Goal: Navigation & Orientation: Find specific page/section

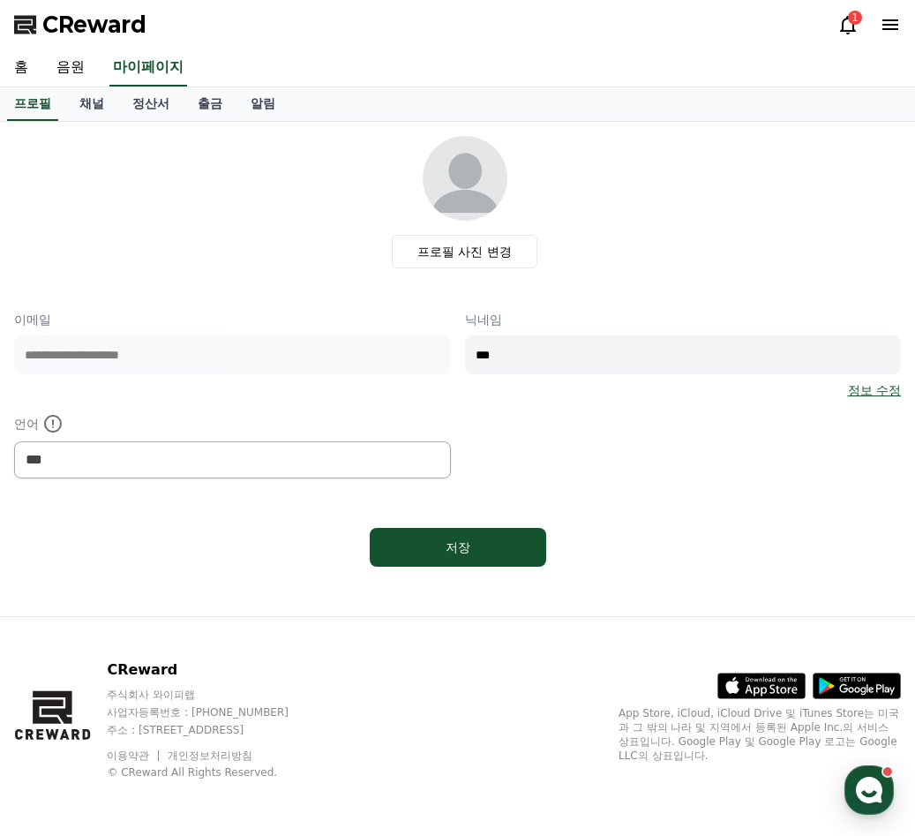
select select "**********"
click at [30, 69] on link "홈" at bounding box center [21, 67] width 42 height 37
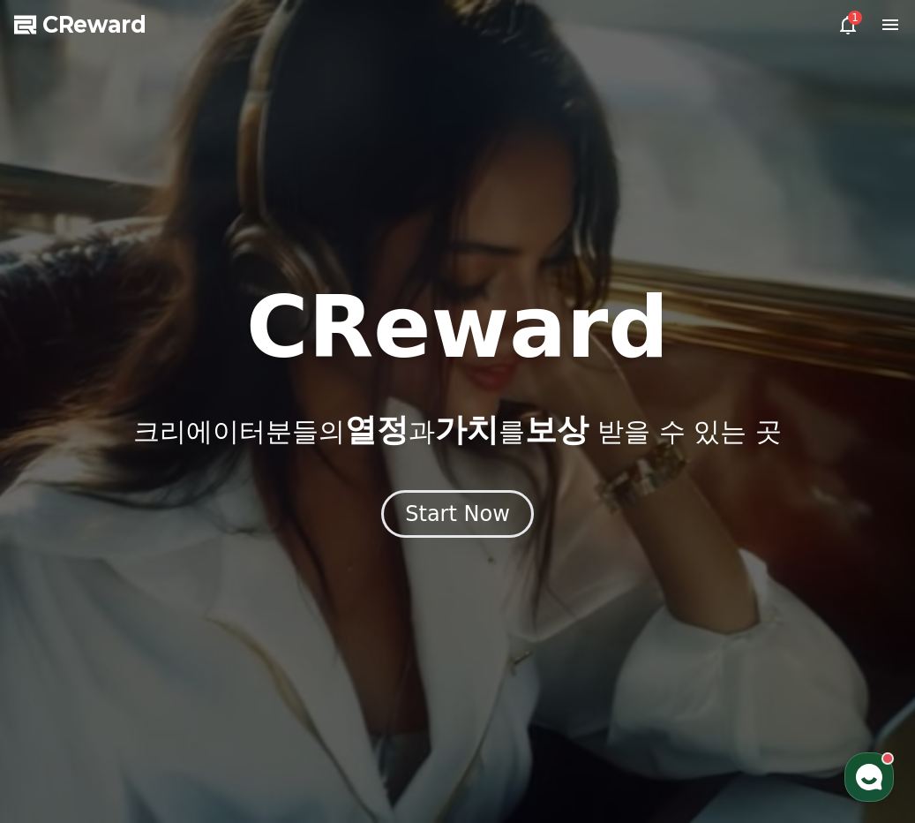
select select "**********"
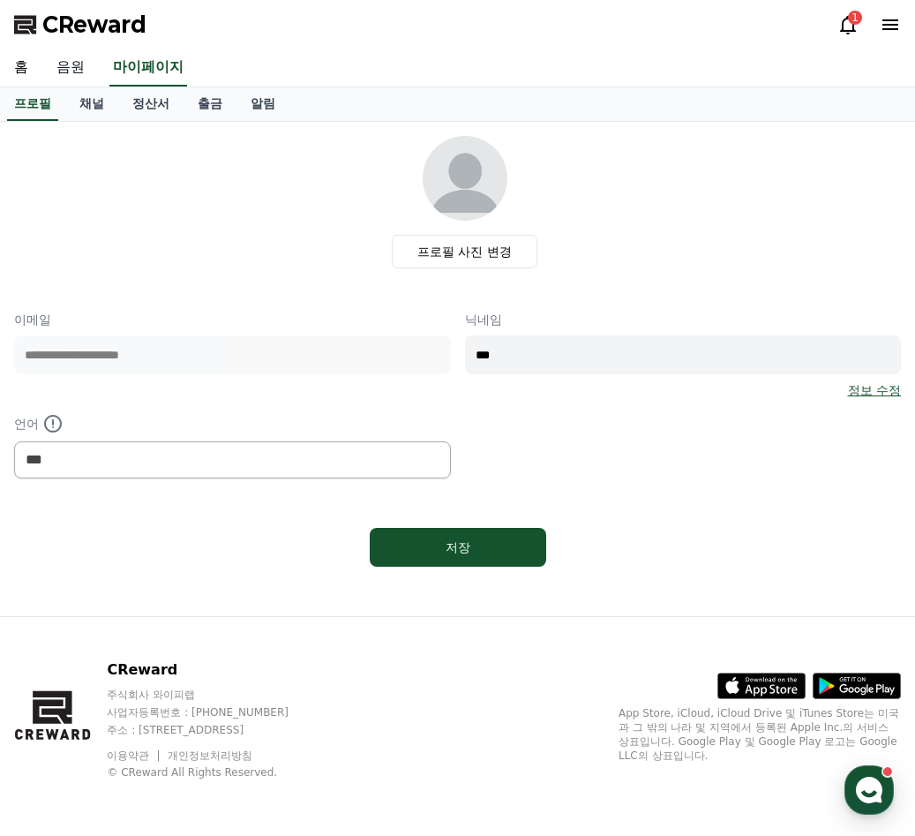
click at [76, 78] on link "음원" at bounding box center [70, 67] width 56 height 37
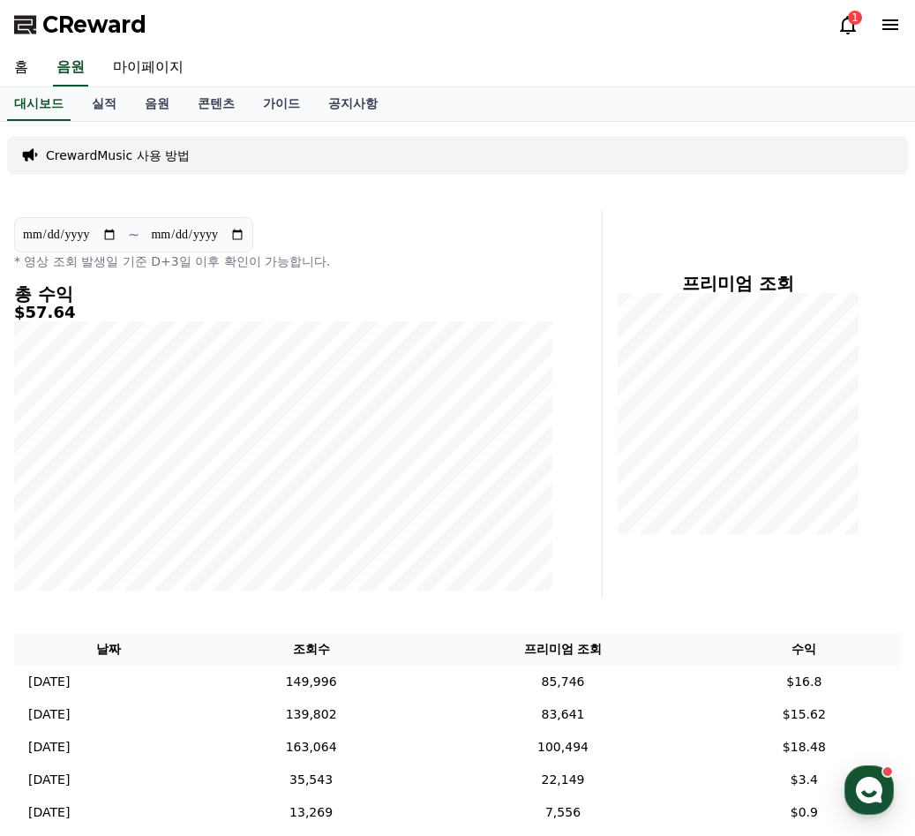
click at [849, 21] on div "1" at bounding box center [855, 18] width 14 height 14
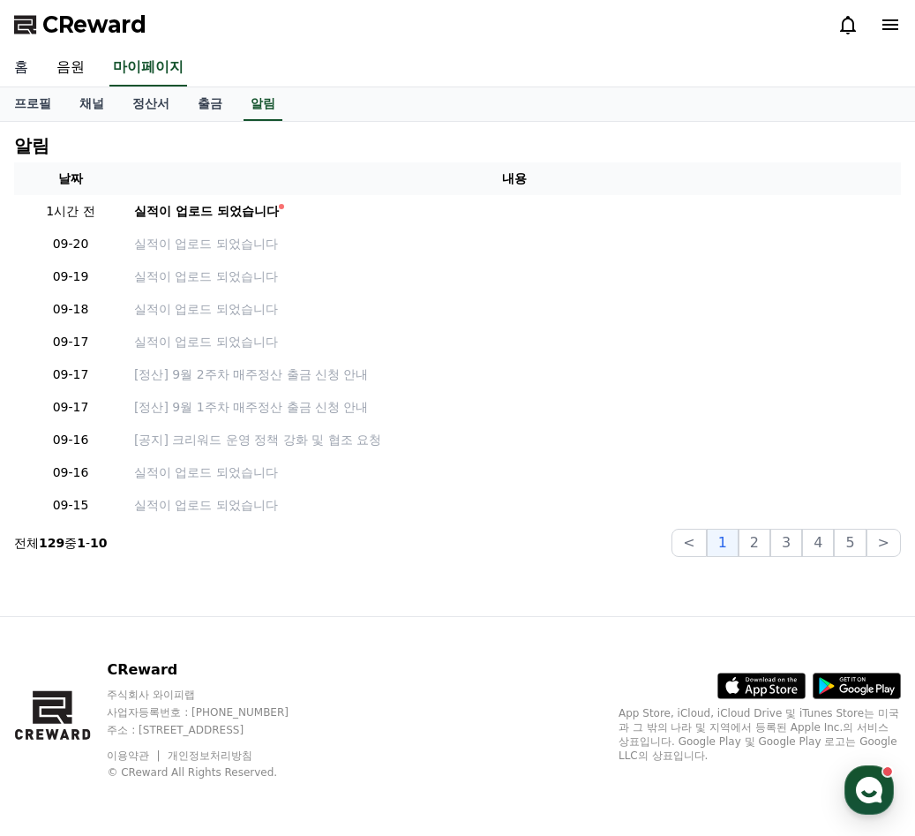
click at [16, 71] on link "홈" at bounding box center [21, 67] width 42 height 37
click at [74, 73] on link "음원" at bounding box center [70, 67] width 56 height 37
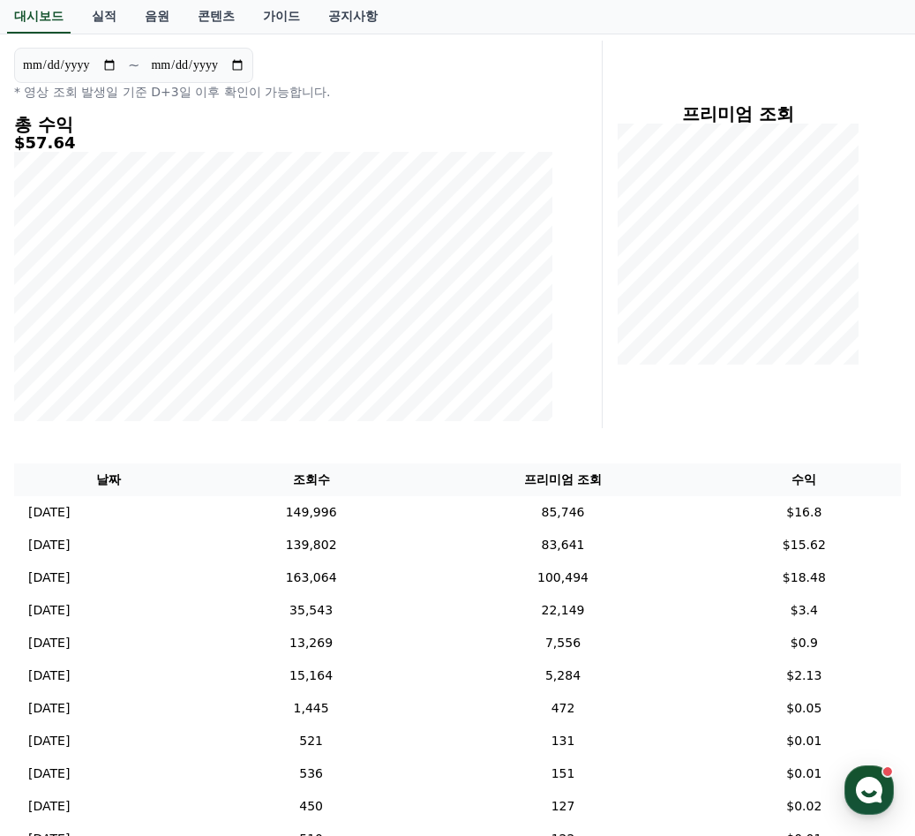
scroll to position [177, 0]
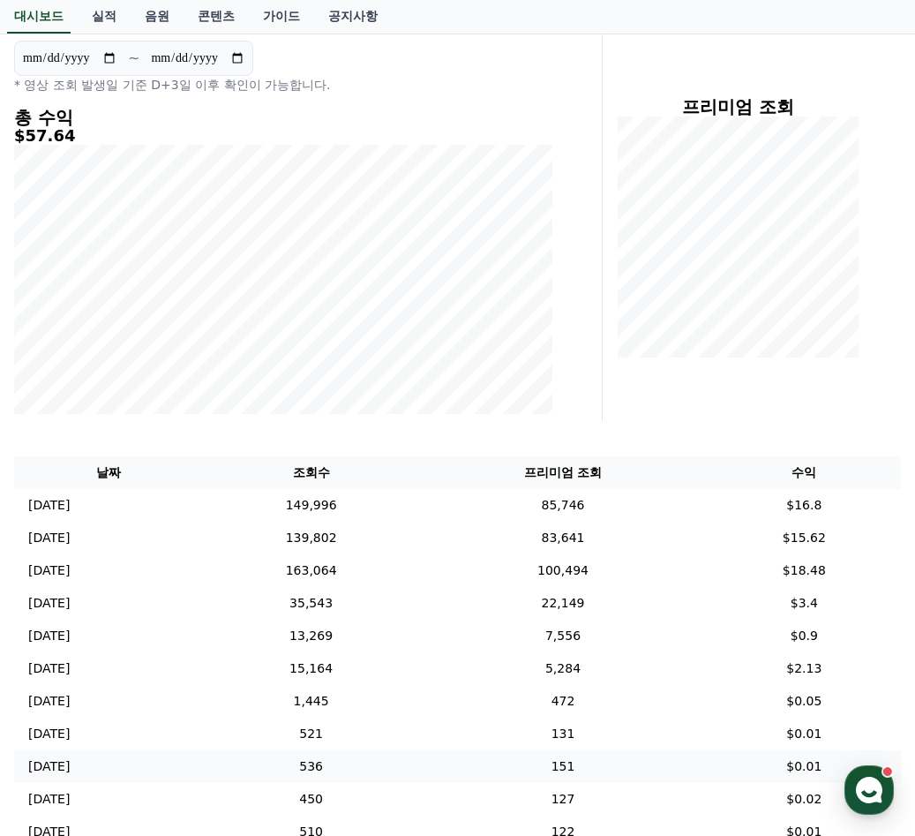
click at [204, 775] on td "[DATE] 09/11" at bounding box center [109, 766] width 190 height 33
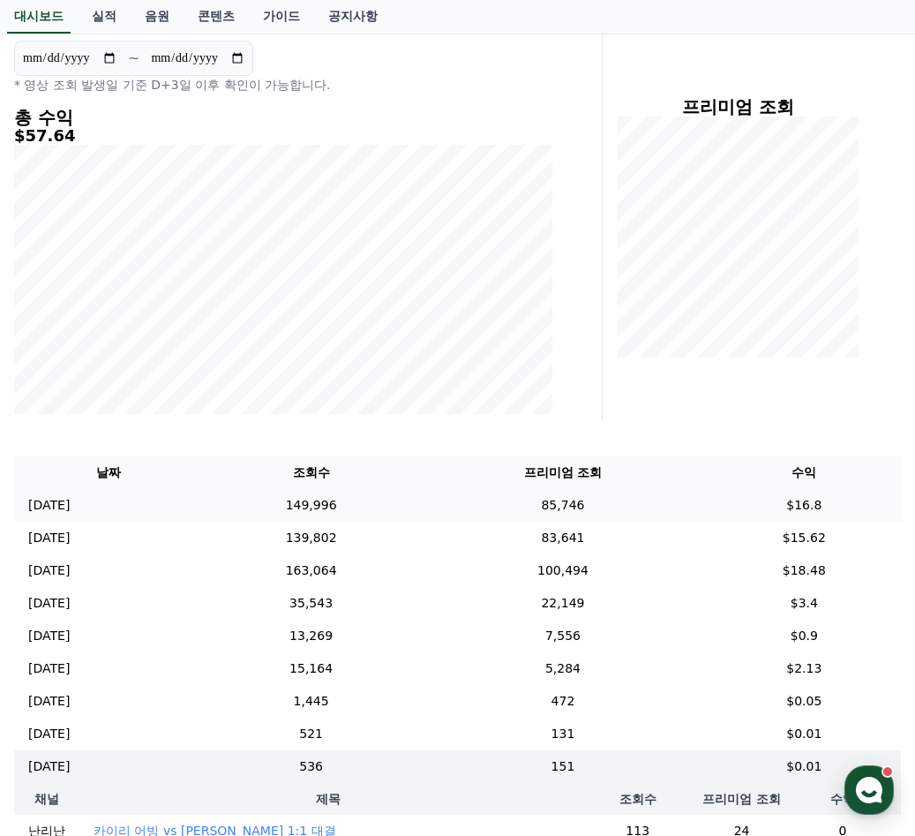
click at [204, 493] on td "[DATE] 09/19" at bounding box center [109, 505] width 190 height 33
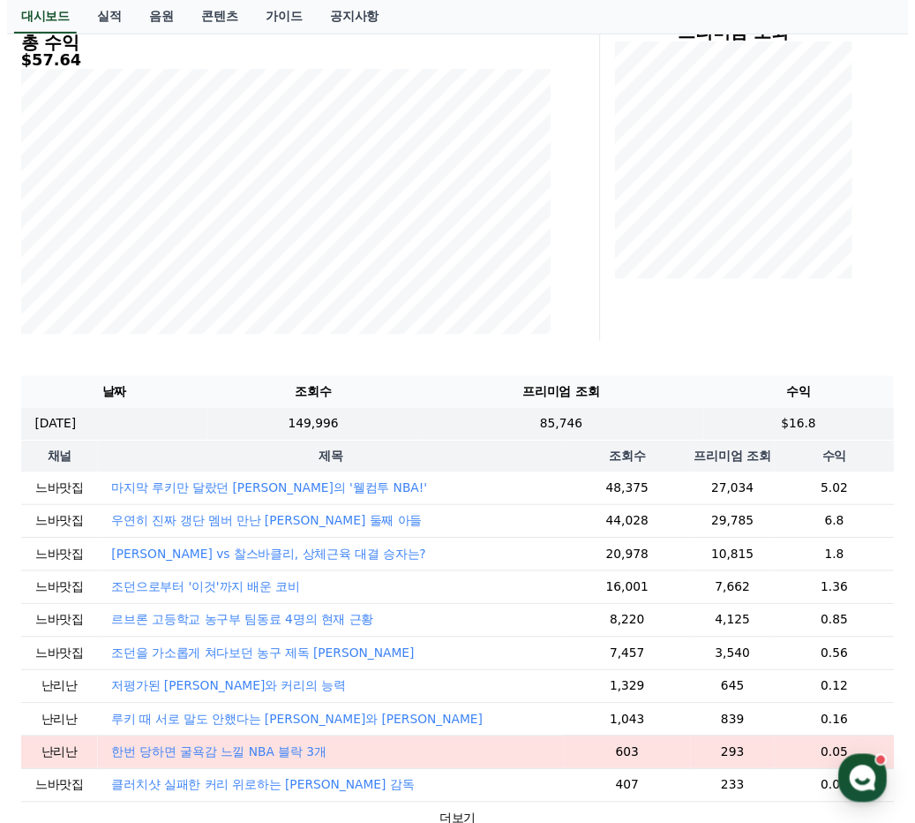
scroll to position [0, 0]
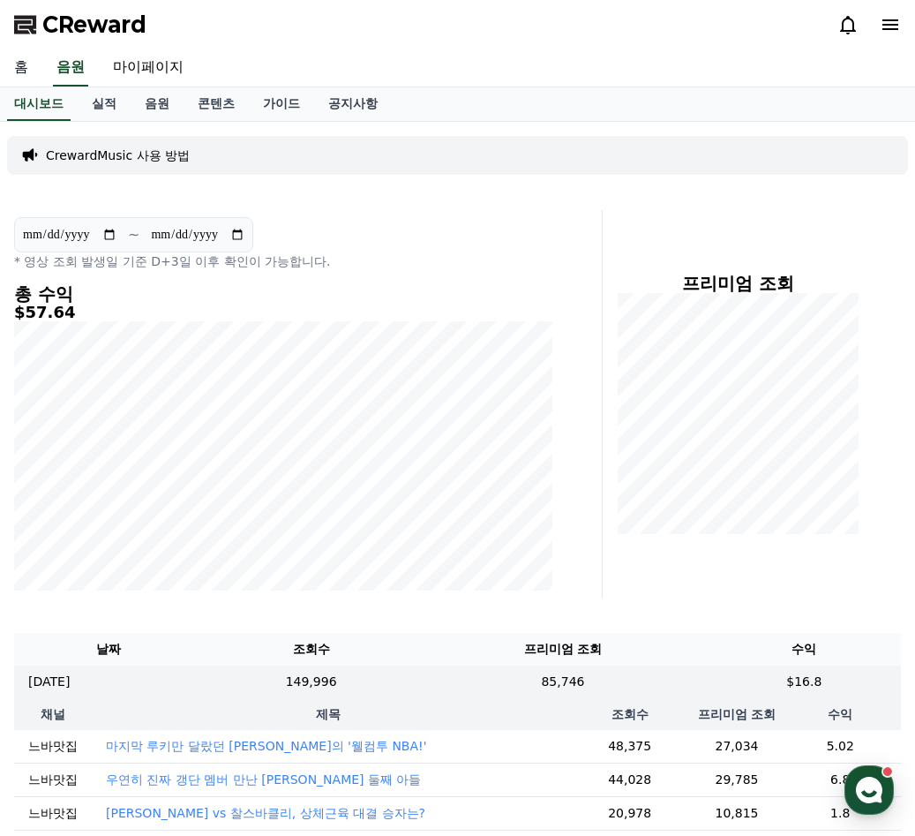
click at [21, 74] on link "홈" at bounding box center [21, 67] width 42 height 37
